Goal: Information Seeking & Learning: Learn about a topic

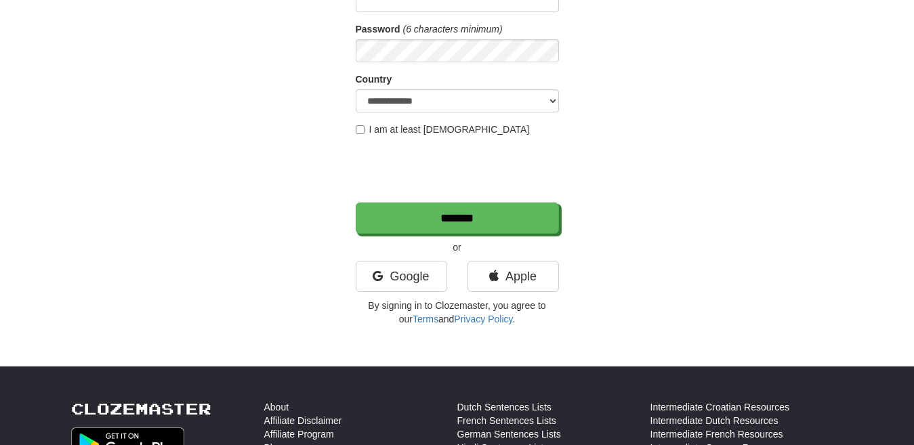
scroll to position [190, 0]
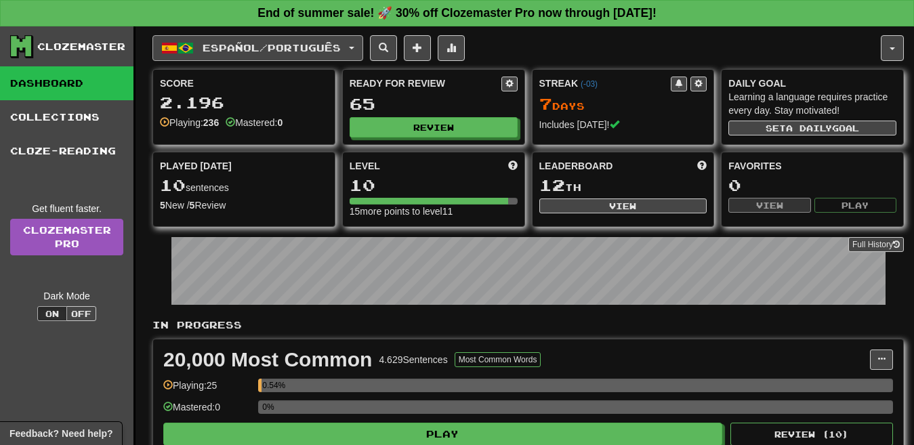
click at [303, 58] on button "Español / Português" at bounding box center [257, 48] width 211 height 26
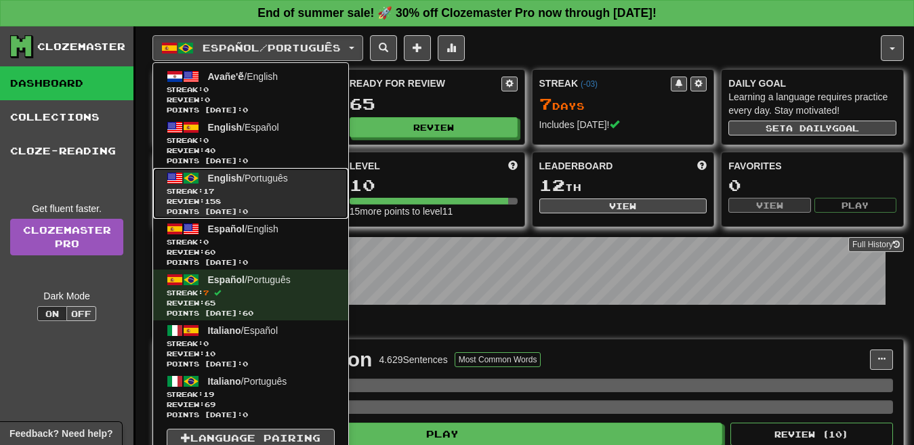
click at [229, 192] on span "Streak: 17" at bounding box center [251, 191] width 168 height 10
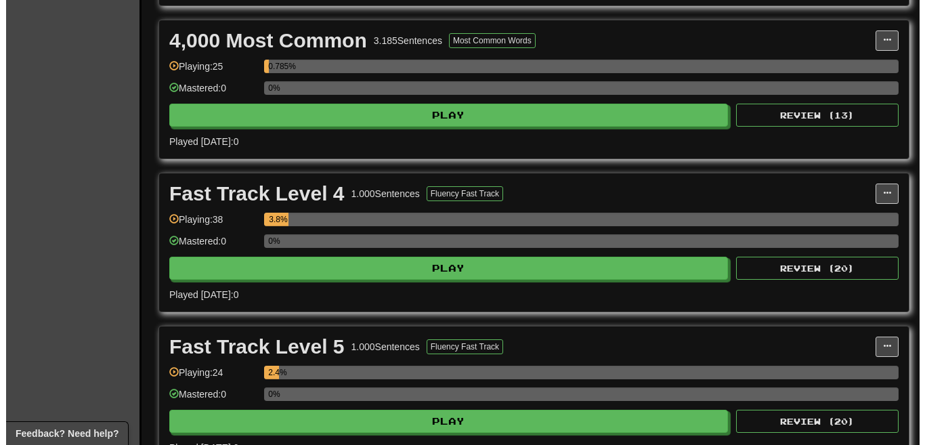
scroll to position [858, 0]
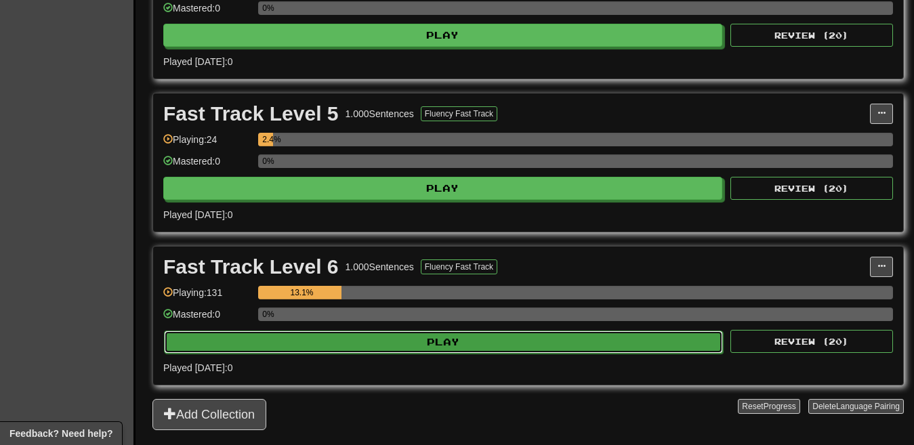
click at [559, 334] on button "Play" at bounding box center [443, 341] width 559 height 23
select select "**"
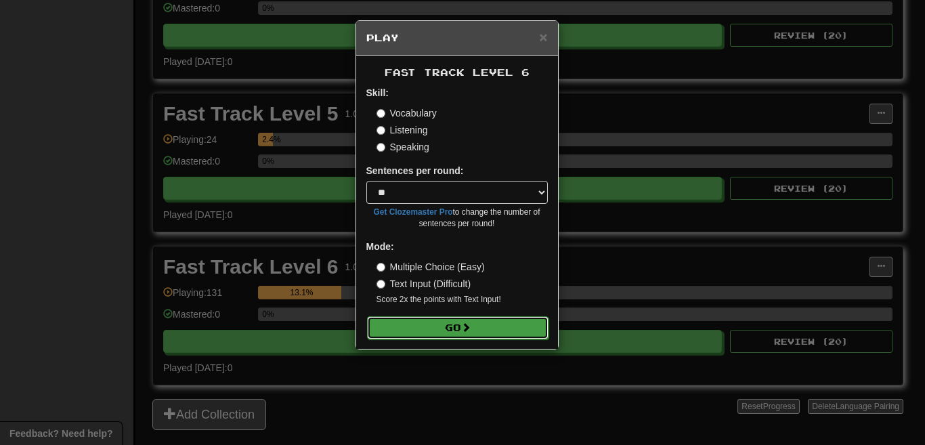
click at [495, 329] on button "Go" at bounding box center [457, 327] width 181 height 23
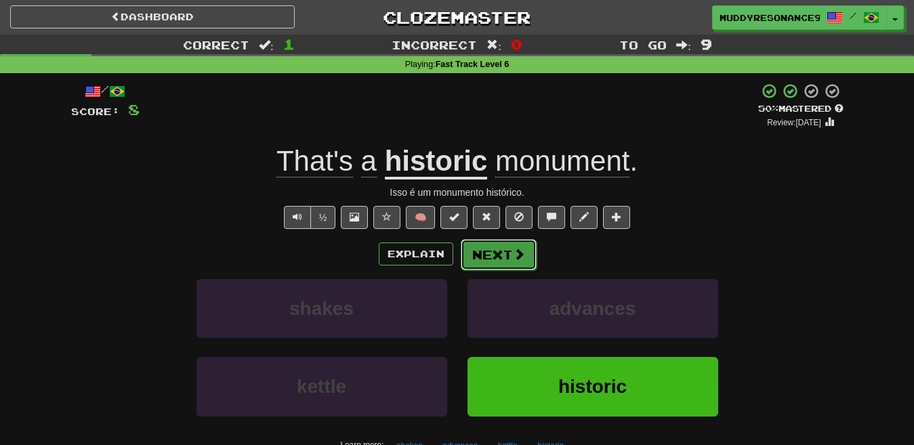
click at [500, 255] on button "Next" at bounding box center [498, 254] width 76 height 31
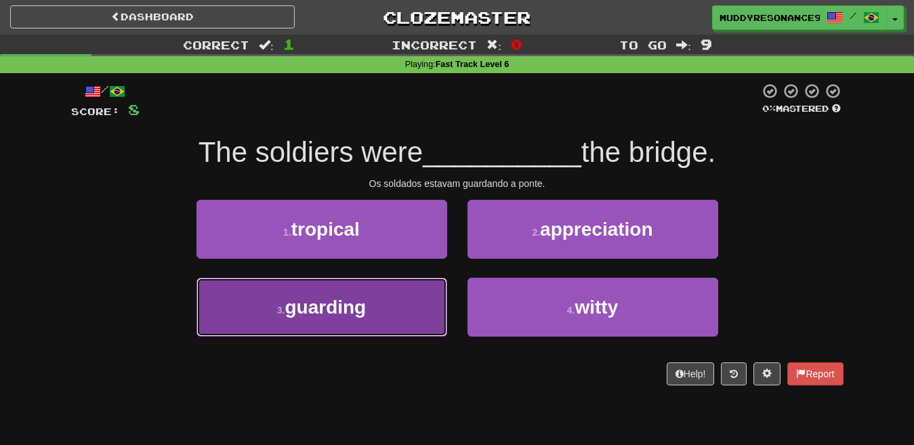
click at [398, 320] on button "3 . guarding" at bounding box center [321, 307] width 251 height 59
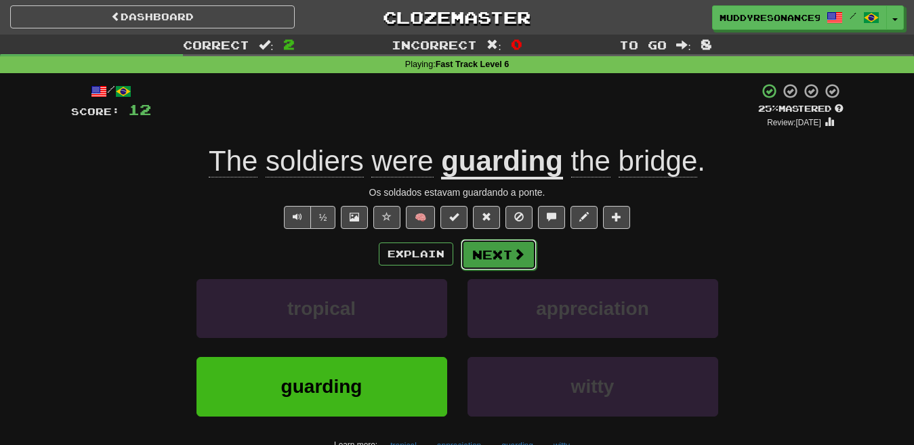
click at [500, 255] on button "Next" at bounding box center [498, 254] width 76 height 31
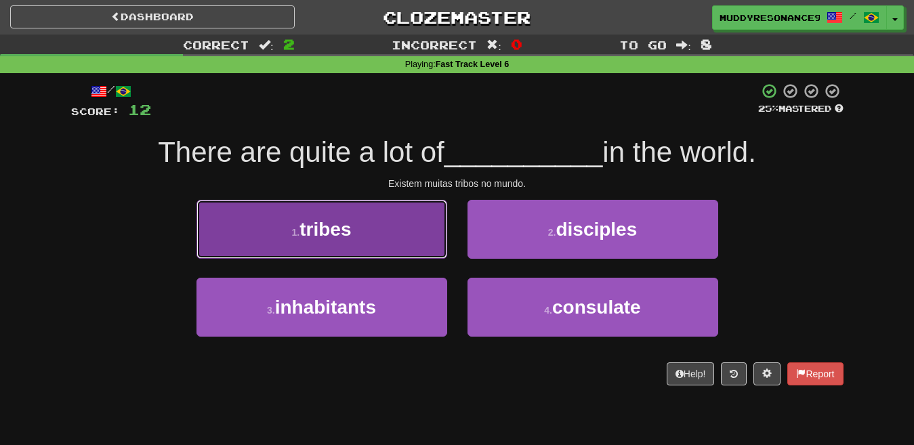
click at [403, 215] on button "1 . tribes" at bounding box center [321, 229] width 251 height 59
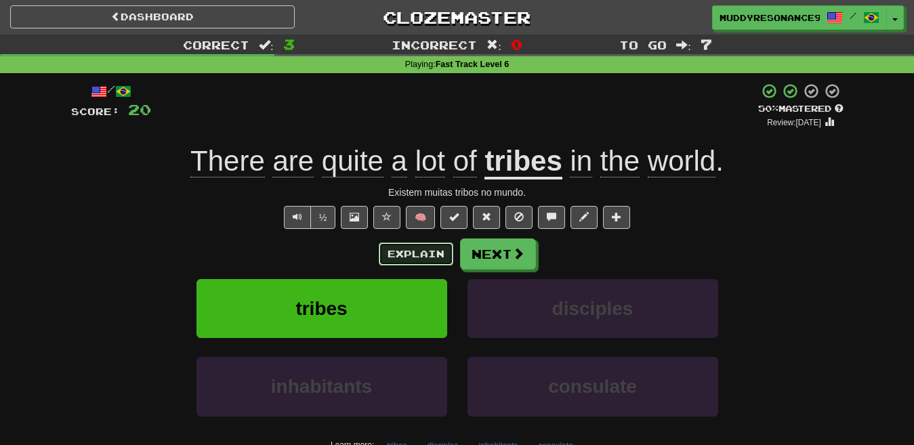
click at [424, 246] on button "Explain" at bounding box center [416, 253] width 74 height 23
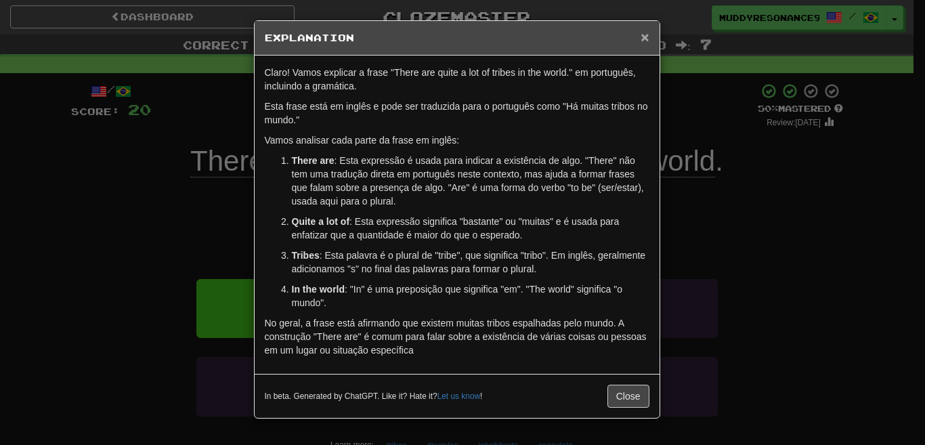
click at [646, 33] on span "×" at bounding box center [645, 37] width 8 height 16
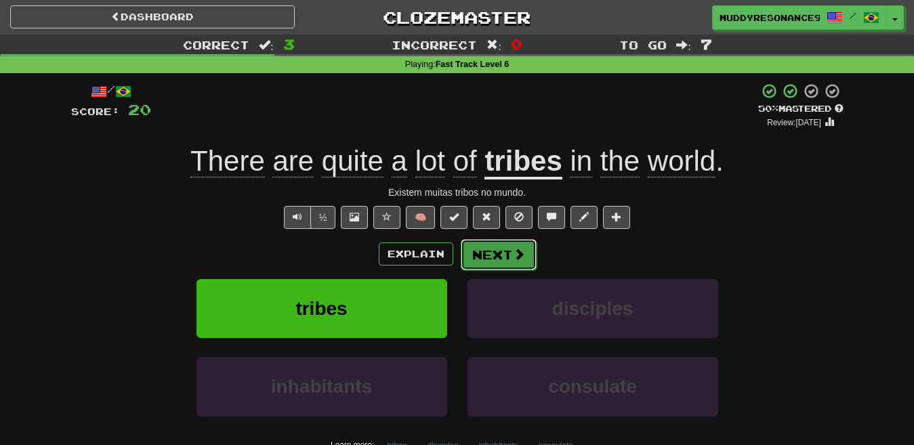
click at [500, 256] on button "Next" at bounding box center [498, 254] width 76 height 31
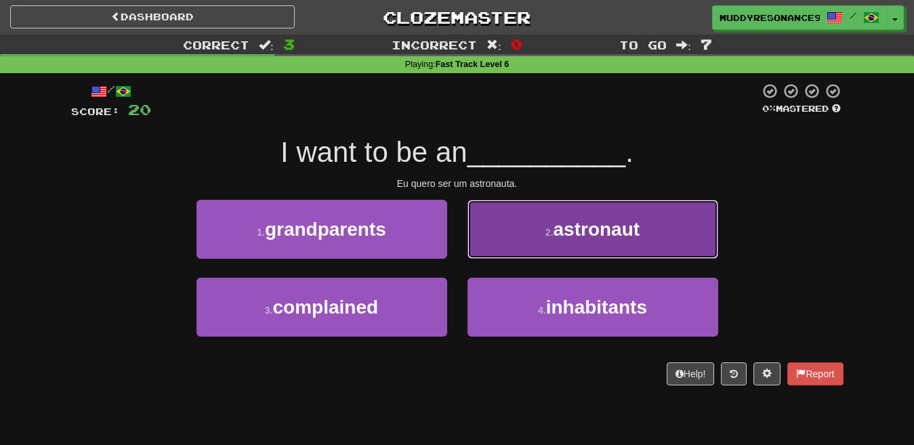
click at [572, 234] on span "astronaut" at bounding box center [596, 229] width 87 height 21
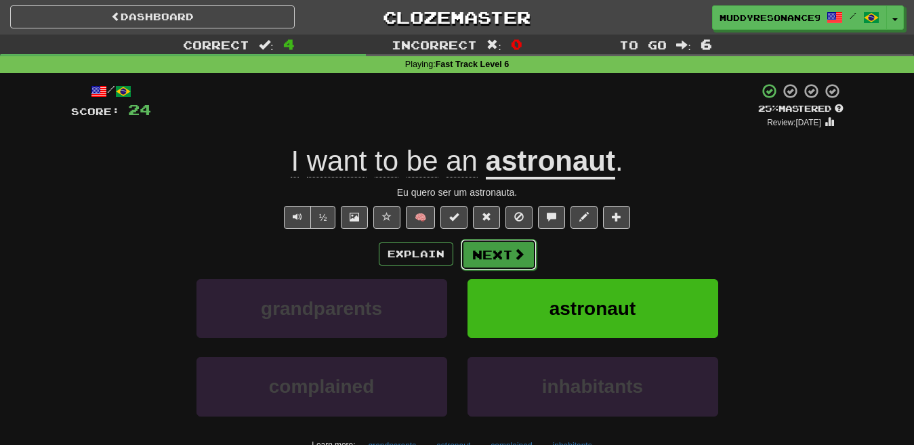
click at [505, 254] on button "Next" at bounding box center [498, 254] width 76 height 31
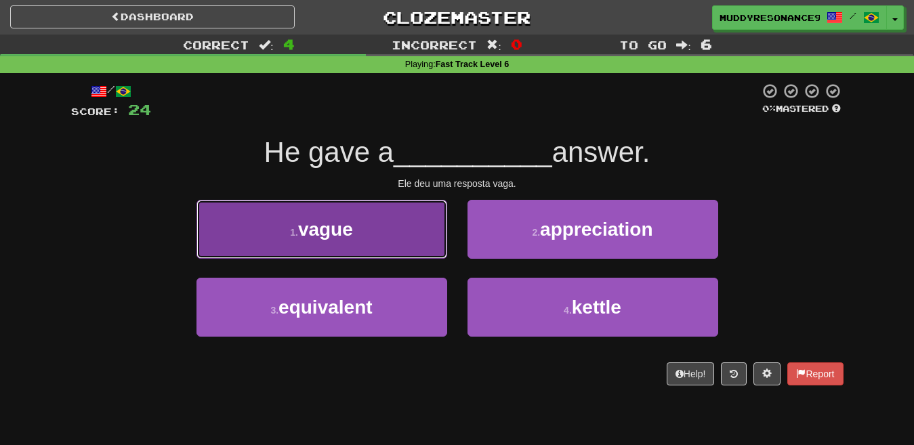
click at [393, 242] on button "1 . vague" at bounding box center [321, 229] width 251 height 59
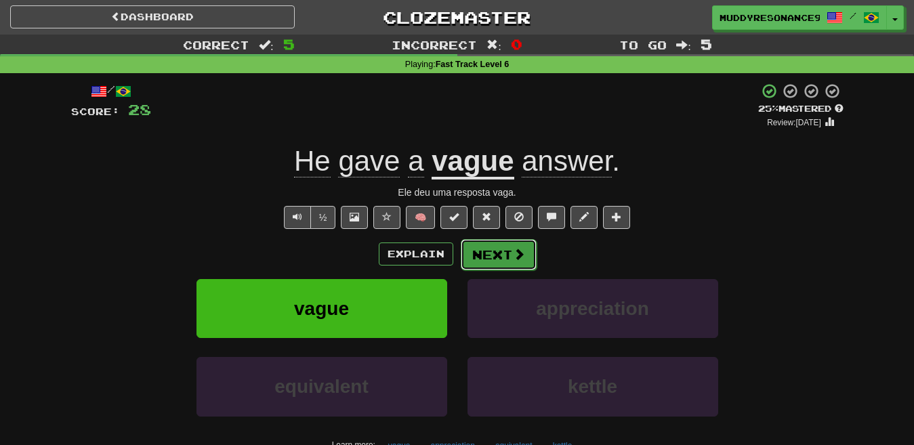
click at [501, 254] on button "Next" at bounding box center [498, 254] width 76 height 31
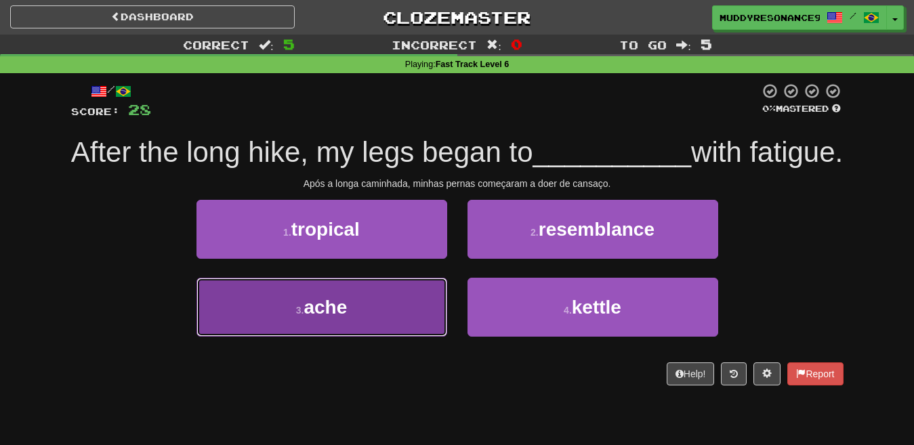
click at [387, 333] on button "3 . ache" at bounding box center [321, 307] width 251 height 59
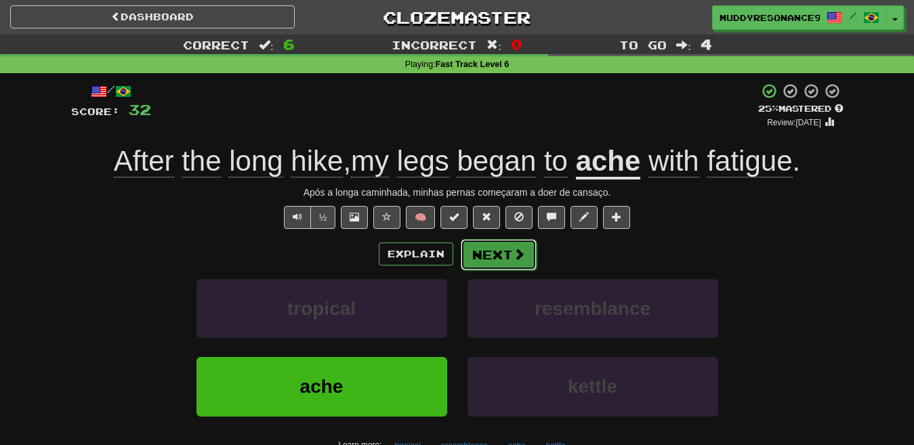
click at [514, 249] on span at bounding box center [519, 254] width 12 height 12
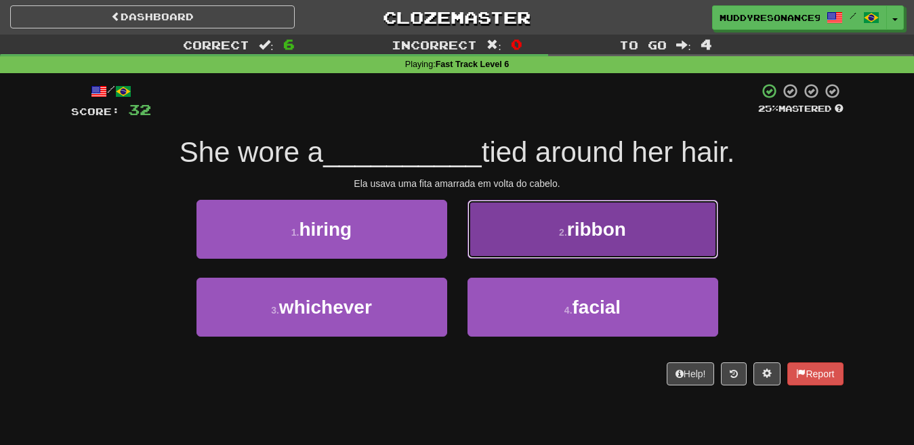
click at [561, 232] on small "2 ." at bounding box center [563, 232] width 8 height 11
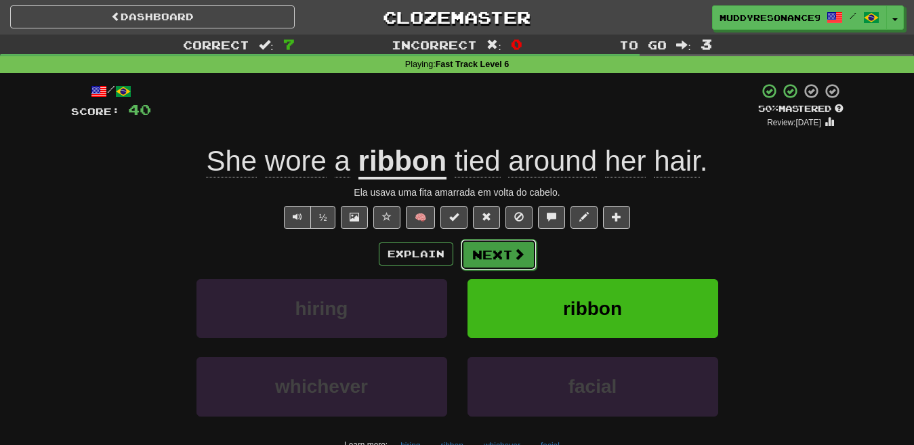
click at [509, 244] on button "Next" at bounding box center [498, 254] width 76 height 31
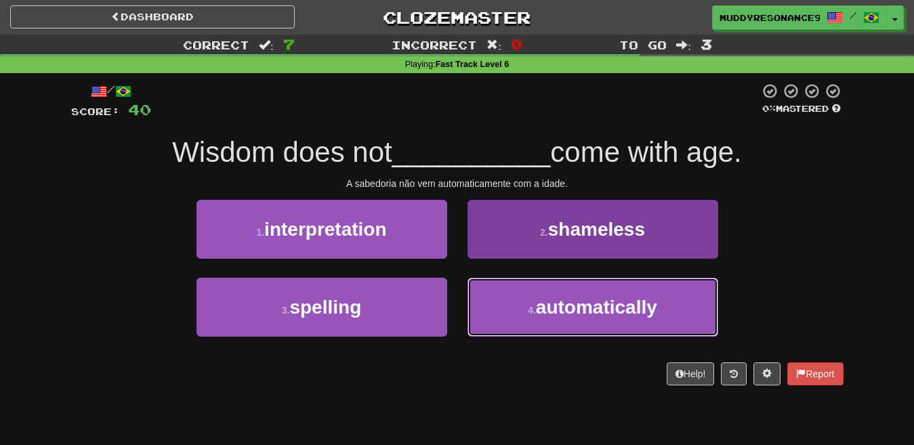
click at [574, 293] on button "4 . automatically" at bounding box center [592, 307] width 251 height 59
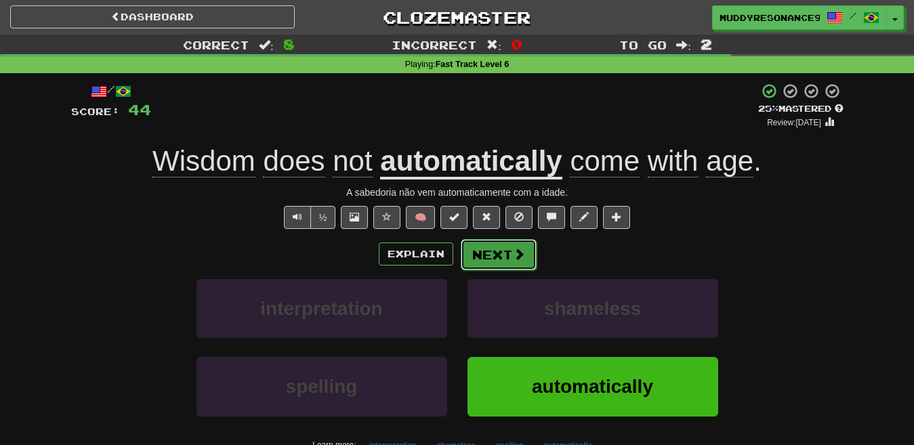
click at [507, 248] on button "Next" at bounding box center [498, 254] width 76 height 31
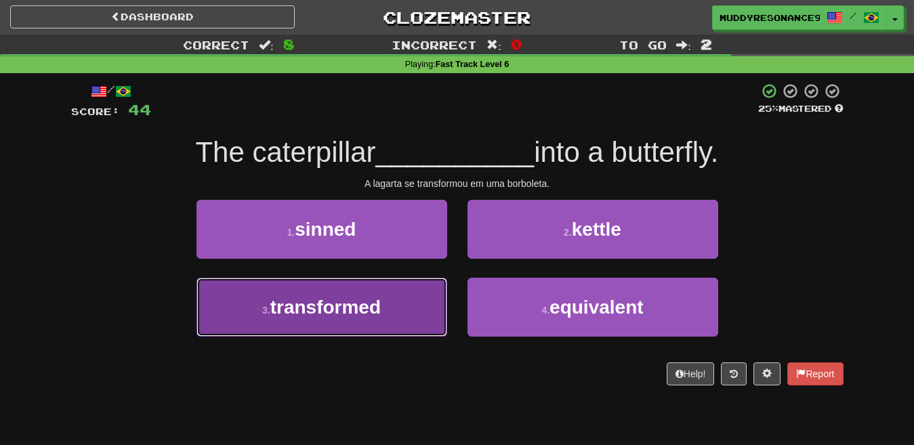
click at [406, 308] on button "3 . transformed" at bounding box center [321, 307] width 251 height 59
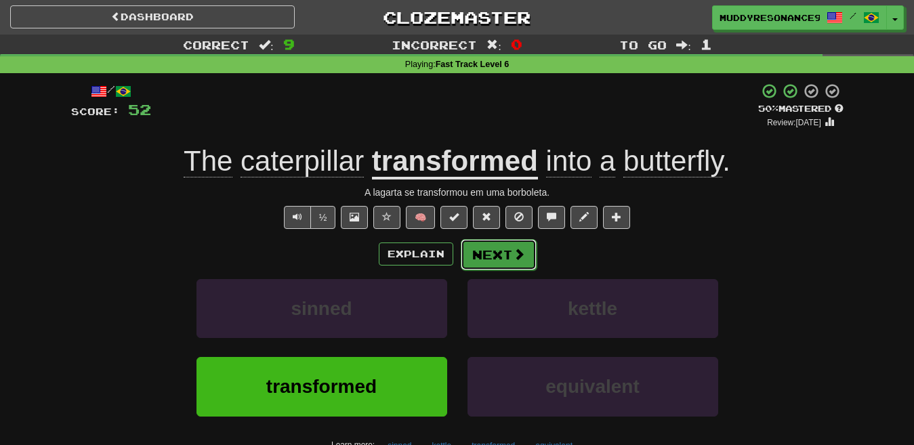
click at [500, 255] on button "Next" at bounding box center [498, 254] width 76 height 31
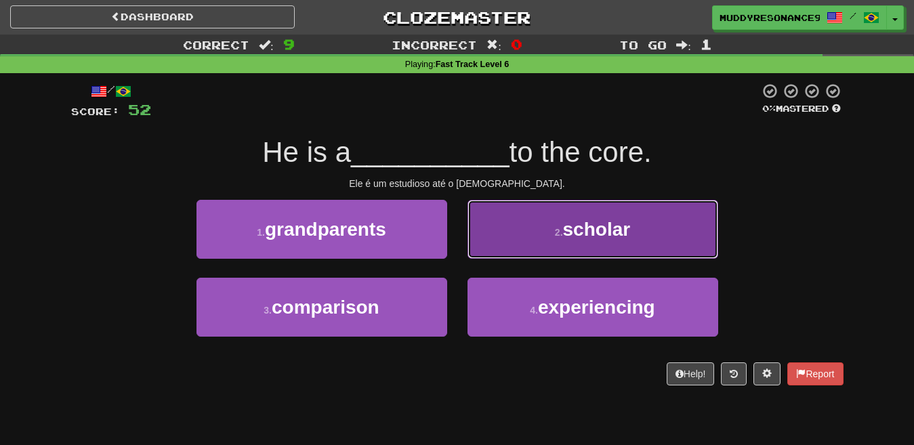
click at [582, 227] on span "scholar" at bounding box center [597, 229] width 68 height 21
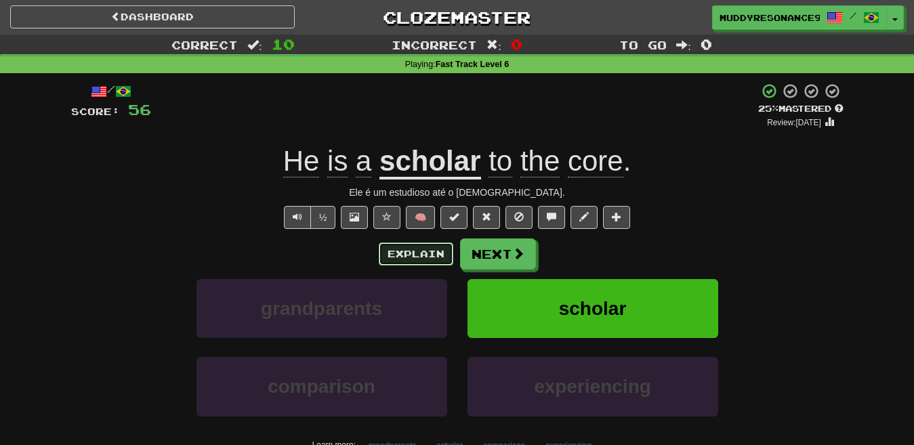
click at [429, 255] on button "Explain" at bounding box center [416, 253] width 74 height 23
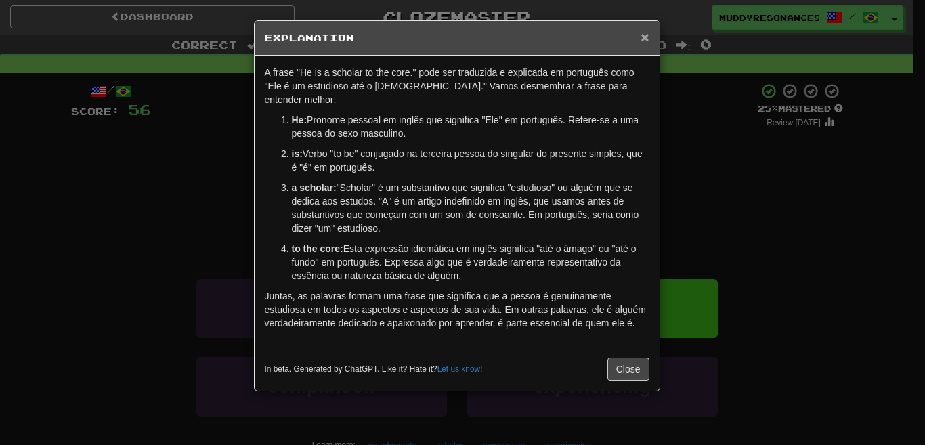
click at [643, 33] on span "×" at bounding box center [645, 37] width 8 height 16
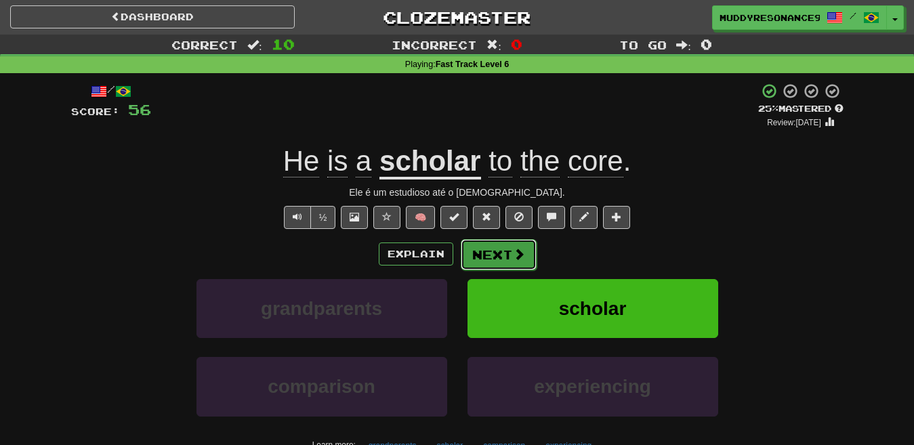
click at [507, 249] on button "Next" at bounding box center [498, 254] width 76 height 31
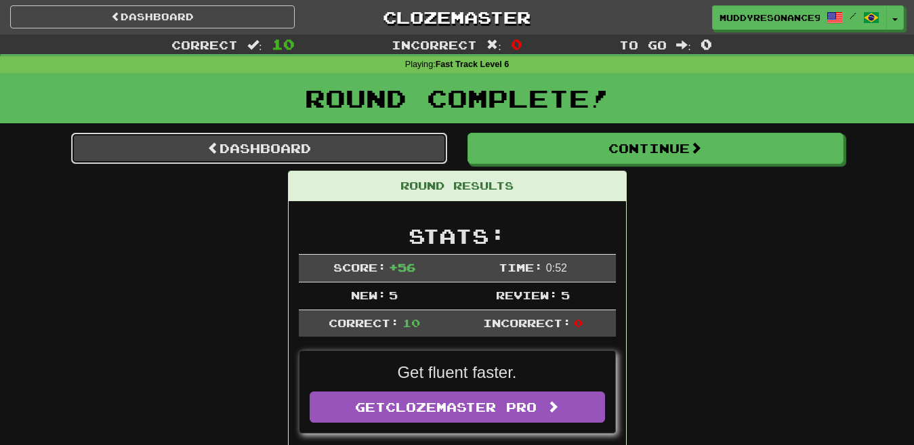
click at [349, 154] on link "Dashboard" at bounding box center [259, 148] width 376 height 31
